Goal: Information Seeking & Learning: Find specific fact

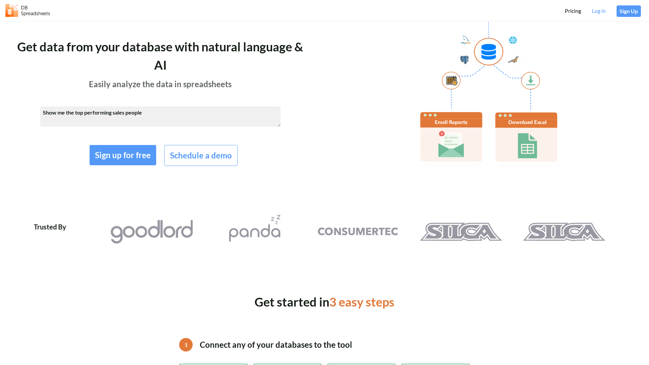
type textarea "Show me the top performing sales people"
type textarea "Find the top 10 sales territories by ratio of revenue to executives"
type textarea "I want all records where [PERSON_NAME] was an account executive"
type textarea "Show me the top performing sales people"
type textarea "Find the top 10 sales territories by ratio of revenue to executives"
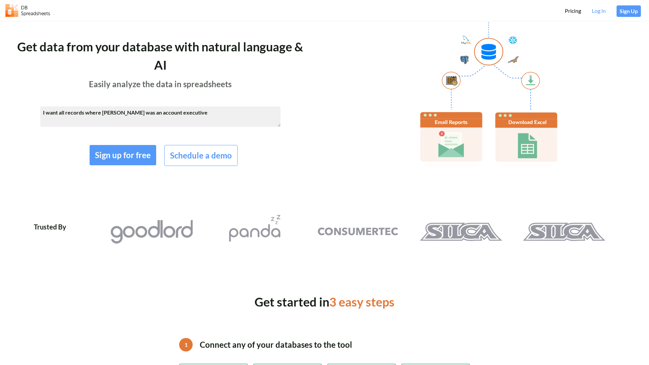
type textarea "I want all records where [PERSON_NAME] was an account executive"
type textarea "Show me the top performing sales people"
type textarea "Find the top 10 sales territories by ratio of revenue to executives"
type textarea "I want all records where [PERSON_NAME] was an account executive"
type textarea "Show me the top performing sales people"
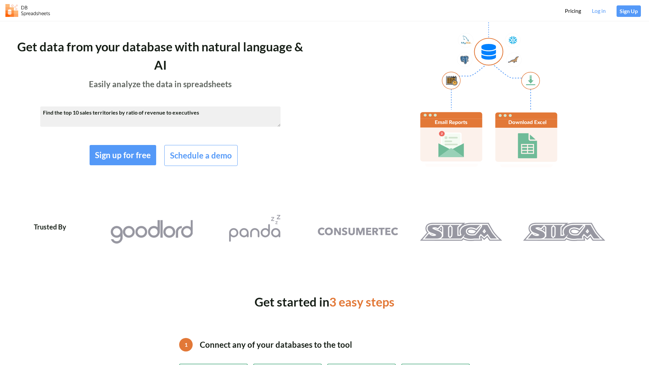
type textarea "Find the top 10 sales territories by ratio of revenue to executives"
type textarea "I want all re"
